Goal: Find specific page/section: Find specific page/section

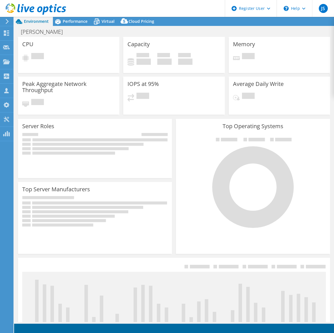
select select "EUFrankfurt"
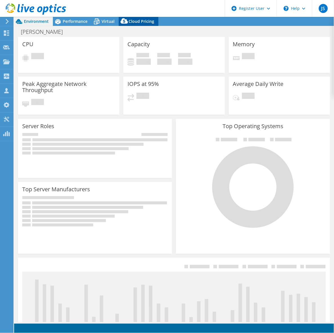
select select "EUR"
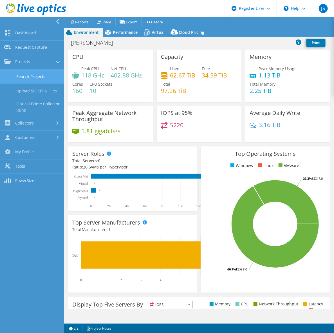
click at [26, 75] on link "Search Projects" at bounding box center [32, 76] width 64 height 14
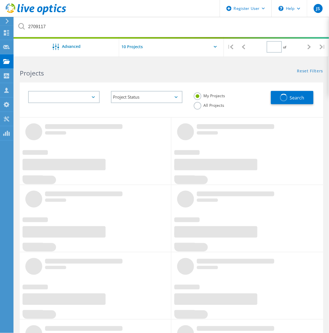
type input "1"
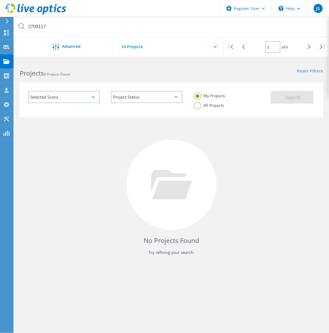
click at [196, 106] on label "All Projects" at bounding box center [209, 104] width 31 height 5
click at [0, 0] on input "All Projects" at bounding box center [0, 0] width 0 height 0
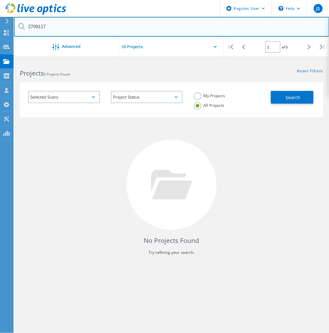
click at [74, 19] on input "2709117" at bounding box center [171, 27] width 315 height 20
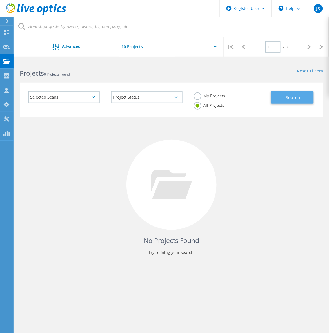
click at [280, 94] on button "Search" at bounding box center [292, 97] width 43 height 13
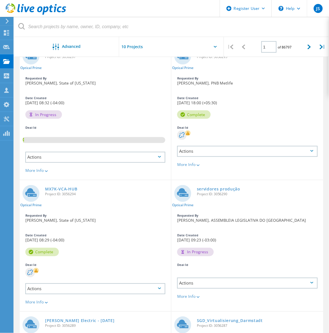
scroll to position [35, 0]
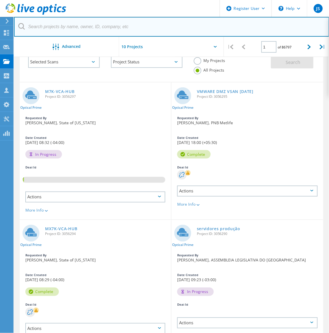
click at [233, 26] on input "text" at bounding box center [171, 27] width 315 height 20
type input "ㅗㅛㅕㅜㅇ"
type input "hYUNDAI"
type input "Hyundai"
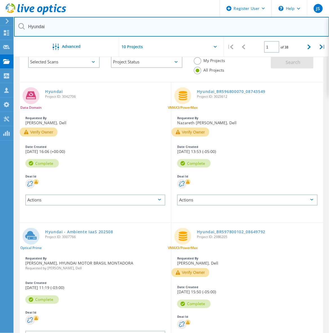
scroll to position [0, 0]
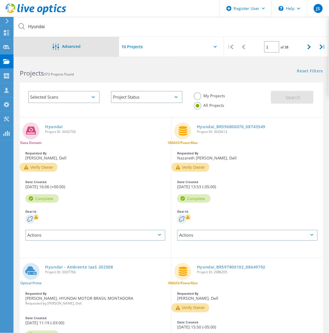
click at [89, 49] on div "Advanced" at bounding box center [66, 47] width 105 height 7
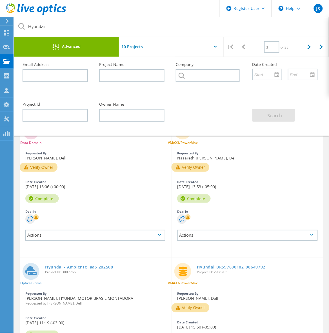
click at [89, 49] on div "Advanced" at bounding box center [66, 47] width 105 height 7
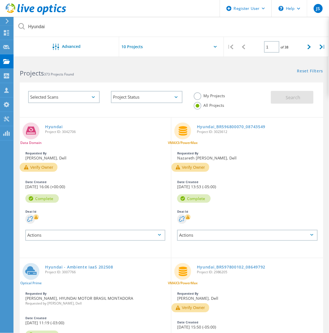
click at [64, 93] on div "Selected Scans" at bounding box center [63, 97] width 71 height 12
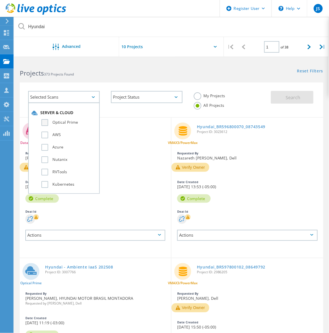
click at [61, 120] on label "Optical Prime" at bounding box center [68, 122] width 55 height 7
click at [0, 0] on input "Optical Prime" at bounding box center [0, 0] width 0 height 0
click at [286, 92] on button "Search" at bounding box center [292, 97] width 43 height 13
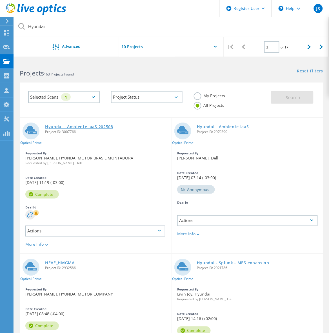
click at [85, 127] on link "Hyundai - Ambiente IaaS 202508" at bounding box center [79, 127] width 68 height 4
